Goal: Book appointment/travel/reservation

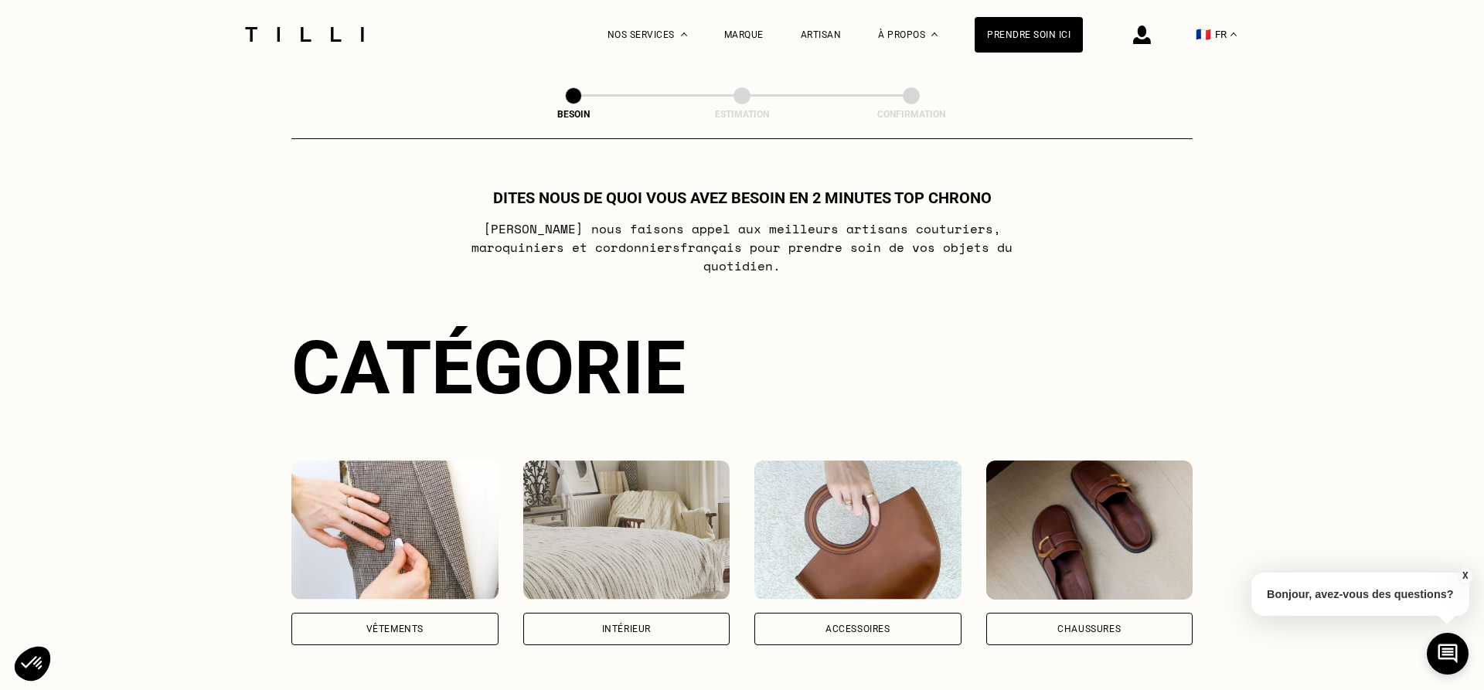
drag, startPoint x: 471, startPoint y: 234, endPoint x: 1012, endPoint y: 246, distance: 541.1
click at [1012, 246] on p "[PERSON_NAME] nous faisons appel aux meilleurs artisans couturiers , maroquinie…" at bounding box center [742, 247] width 613 height 56
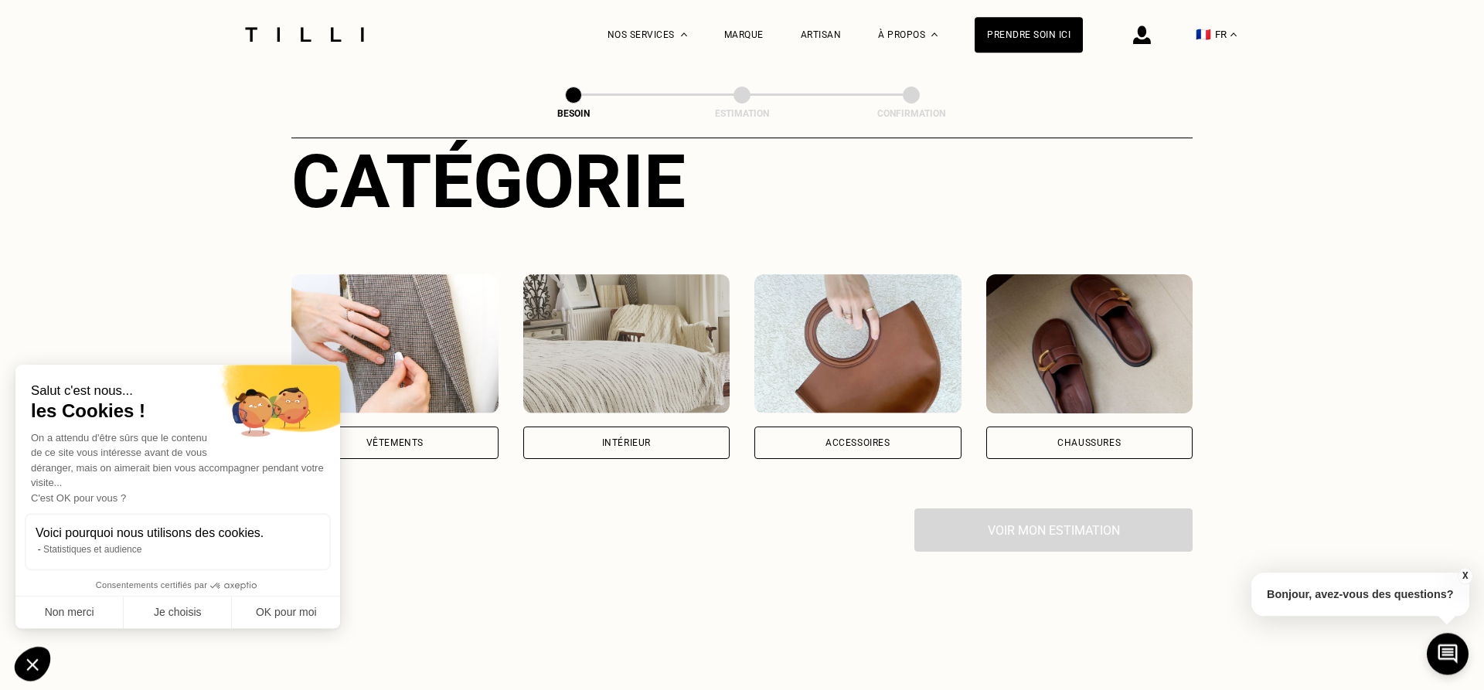
scroll to position [158, 0]
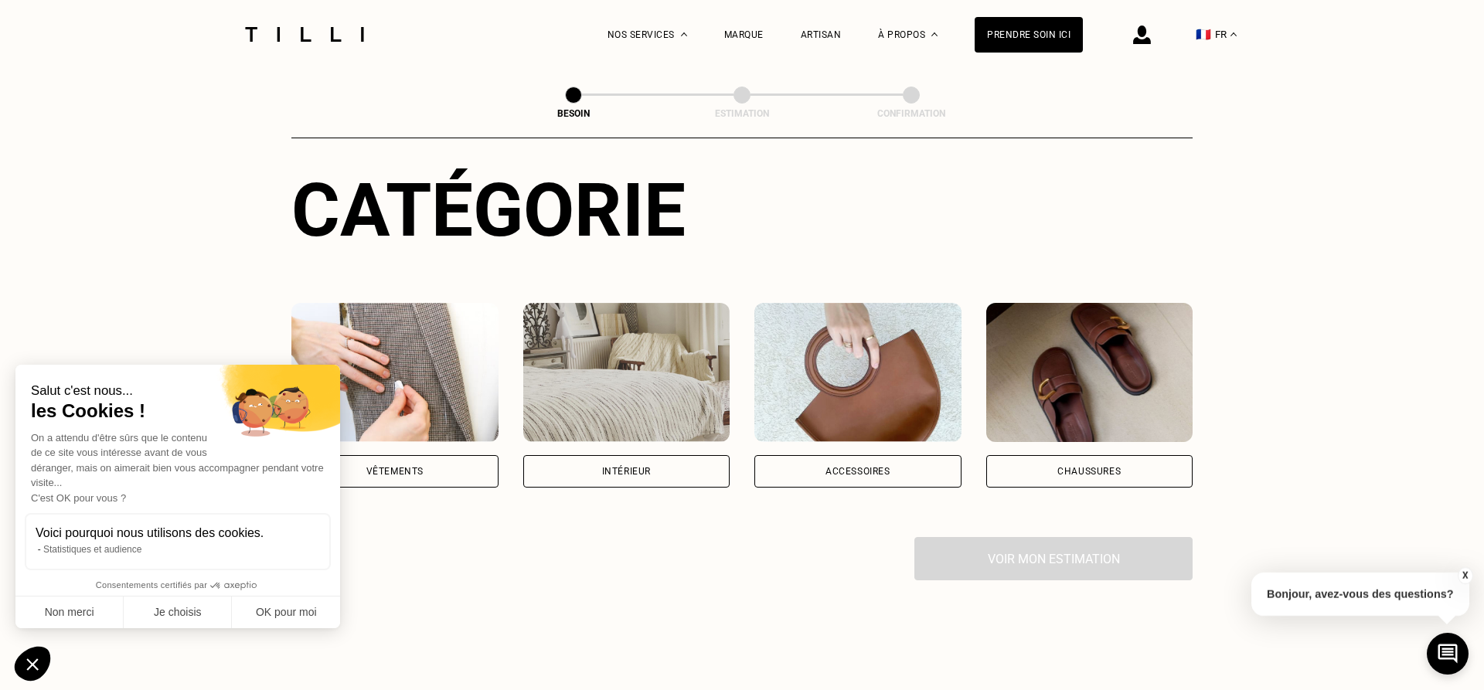
click at [612, 461] on div "Intérieur" at bounding box center [626, 471] width 207 height 32
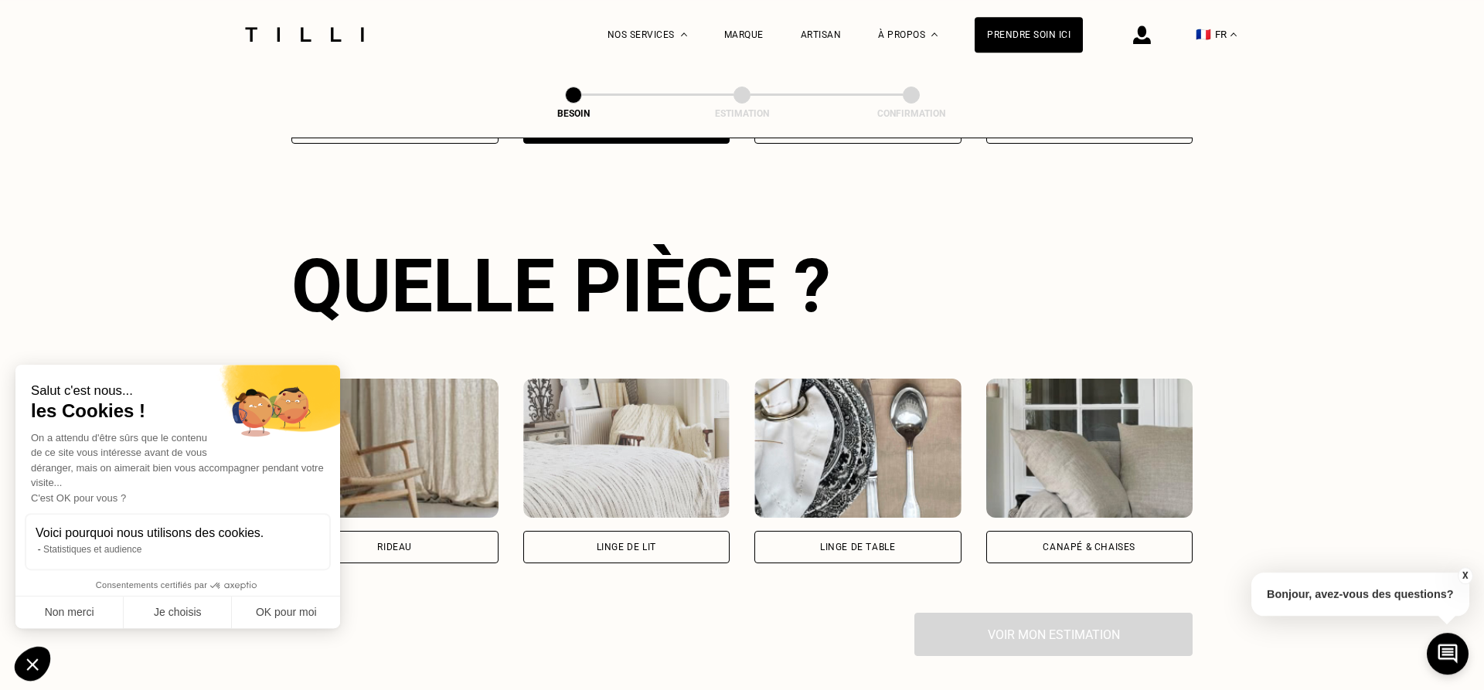
scroll to position [505, 0]
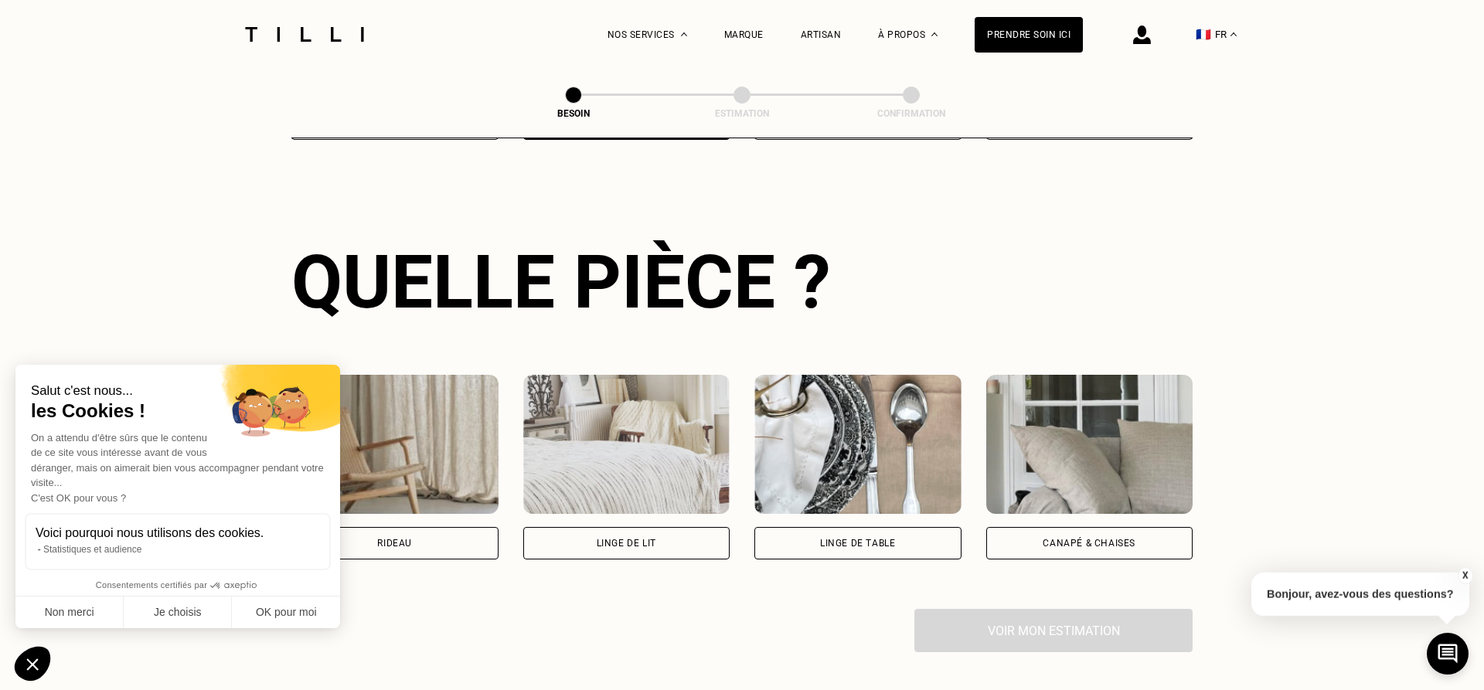
click at [417, 527] on div "Rideau" at bounding box center [394, 543] width 207 height 32
select select "FR"
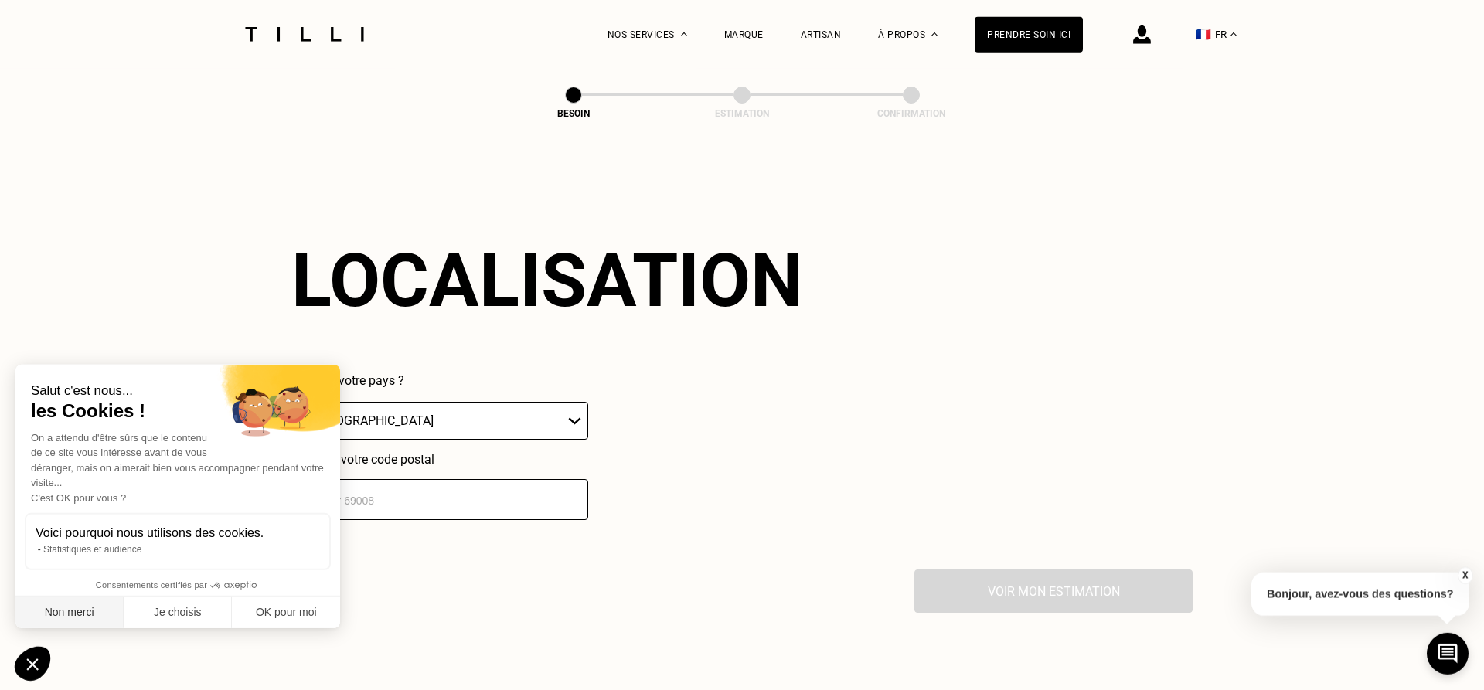
scroll to position [927, 0]
click at [97, 620] on button "Non merci" at bounding box center [69, 613] width 108 height 32
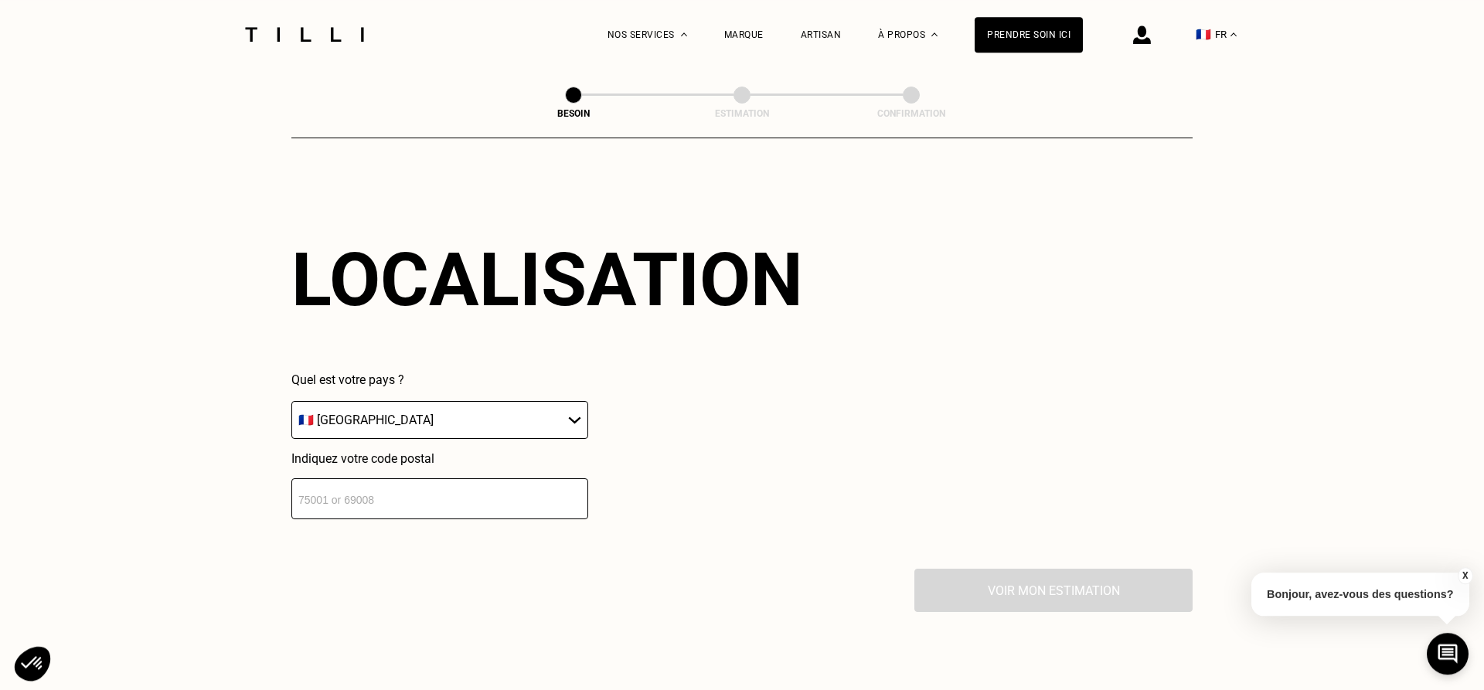
click at [322, 487] on input "number" at bounding box center [439, 498] width 297 height 41
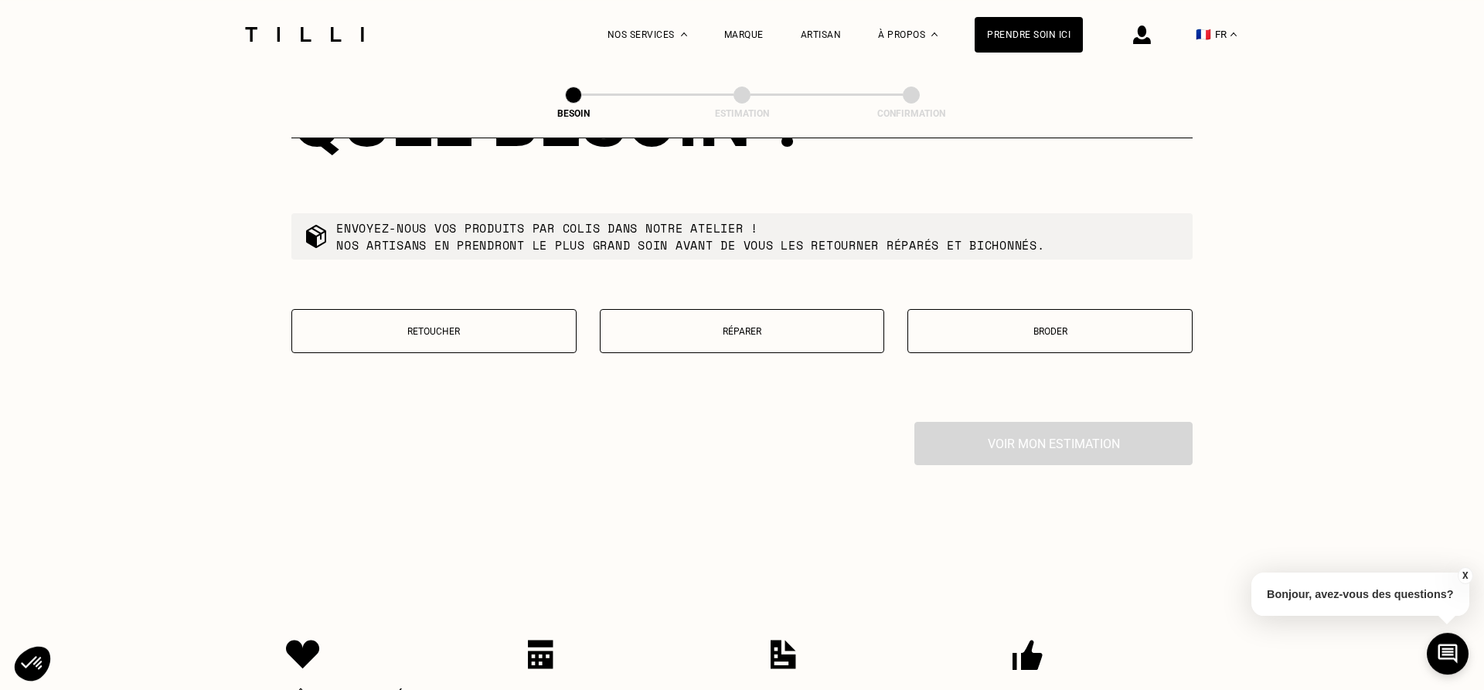
scroll to position [1470, 0]
type input "72000"
click at [359, 335] on button "Retoucher" at bounding box center [433, 330] width 285 height 44
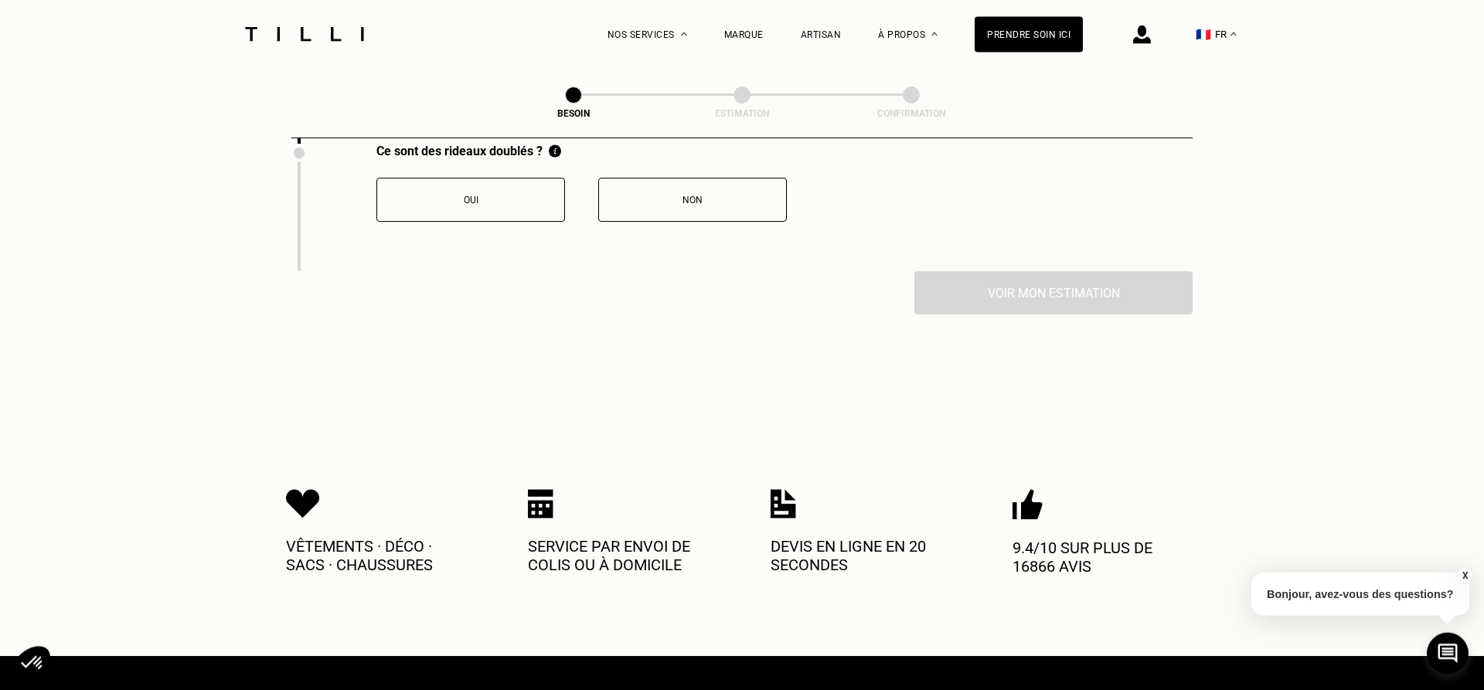
scroll to position [1788, 0]
